Goal: Navigation & Orientation: Find specific page/section

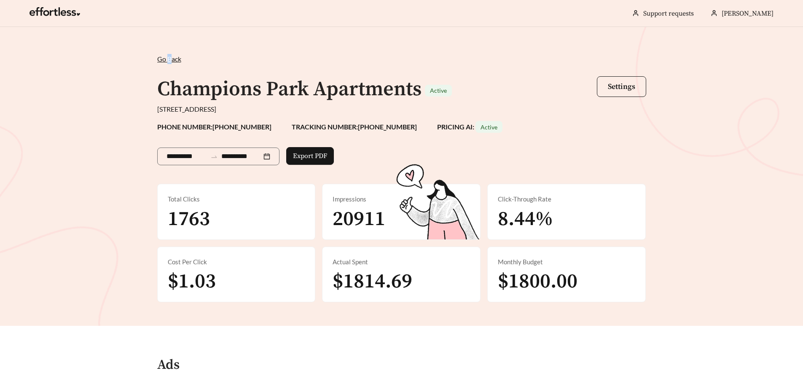
click at [169, 54] on div "**********" at bounding box center [401, 176] width 803 height 299
click at [169, 57] on span "Go Back" at bounding box center [169, 59] width 24 height 8
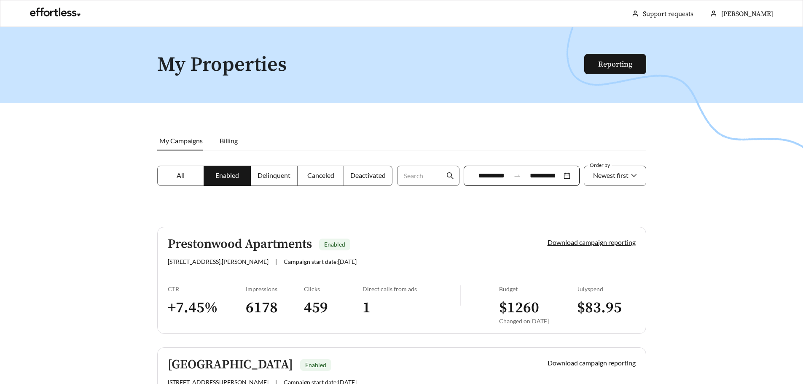
scroll to position [293, 0]
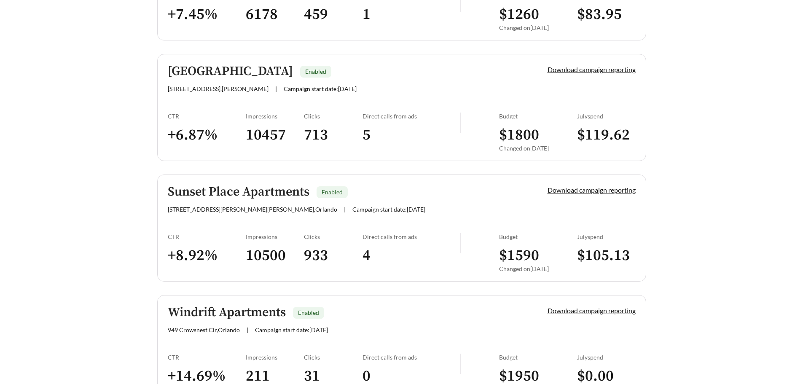
click at [270, 214] on link "Sunset Place Apartments Enabled [STREET_ADDRESS][PERSON_NAME][PERSON_NAME] | Ca…" at bounding box center [401, 227] width 489 height 107
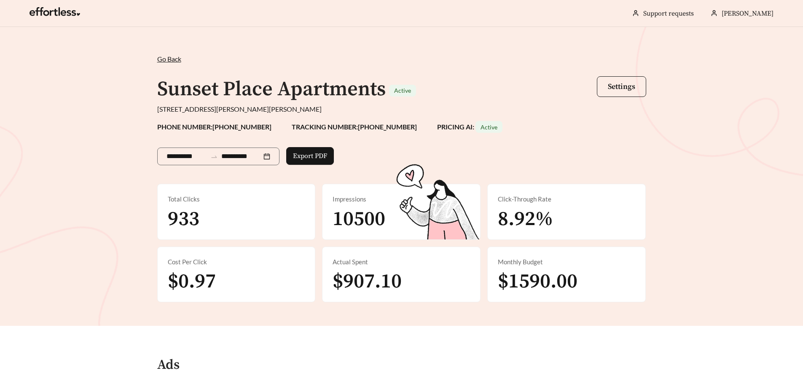
click at [164, 62] on span "Go Back" at bounding box center [169, 59] width 24 height 8
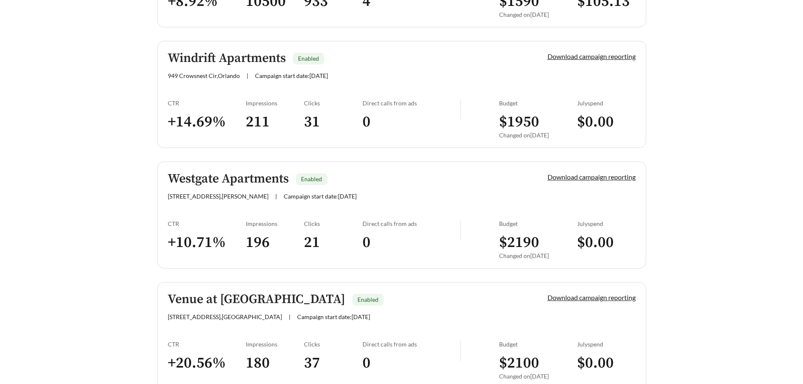
scroll to position [547, 0]
